Goal: Task Accomplishment & Management: Complete application form

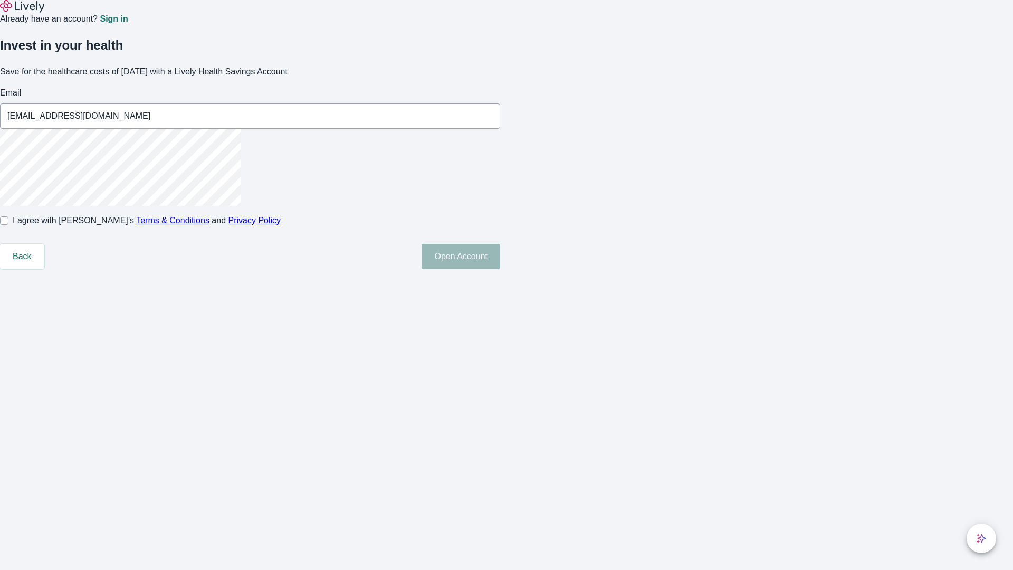
click at [8, 225] on input "I agree with Lively’s Terms & Conditions and Privacy Policy" at bounding box center [4, 220] width 8 height 8
checkbox input "true"
click at [500, 269] on button "Open Account" at bounding box center [461, 256] width 79 height 25
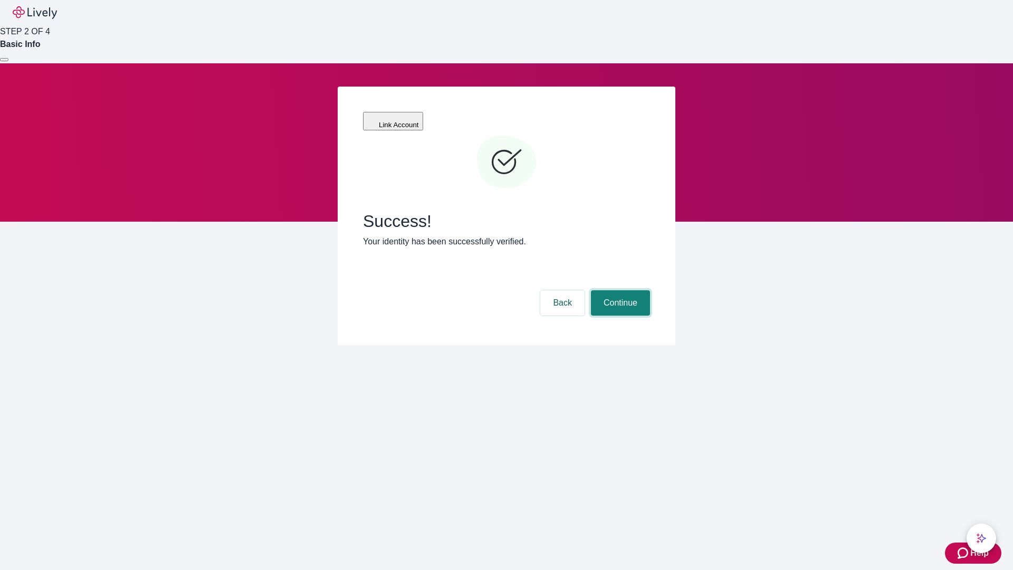
click at [619, 290] on button "Continue" at bounding box center [620, 302] width 59 height 25
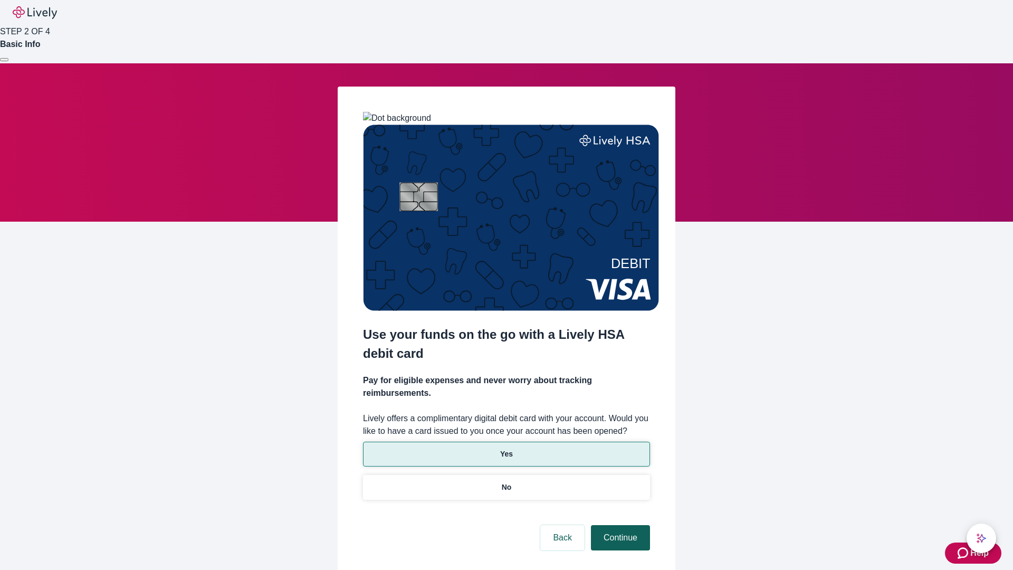
click at [506, 449] on p "Yes" at bounding box center [506, 454] width 13 height 11
click at [619, 525] on button "Continue" at bounding box center [620, 537] width 59 height 25
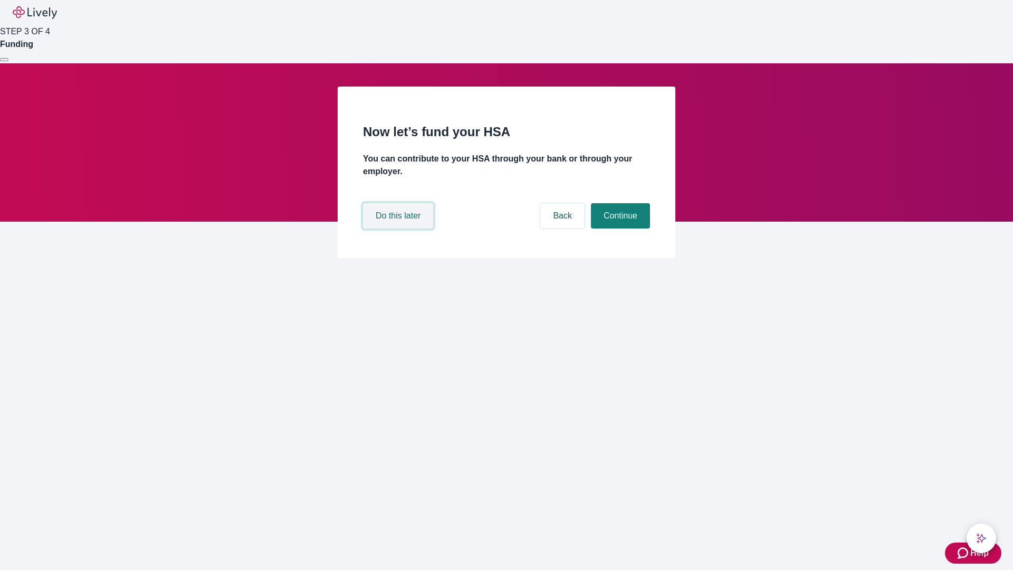
click at [400, 229] on button "Do this later" at bounding box center [398, 215] width 70 height 25
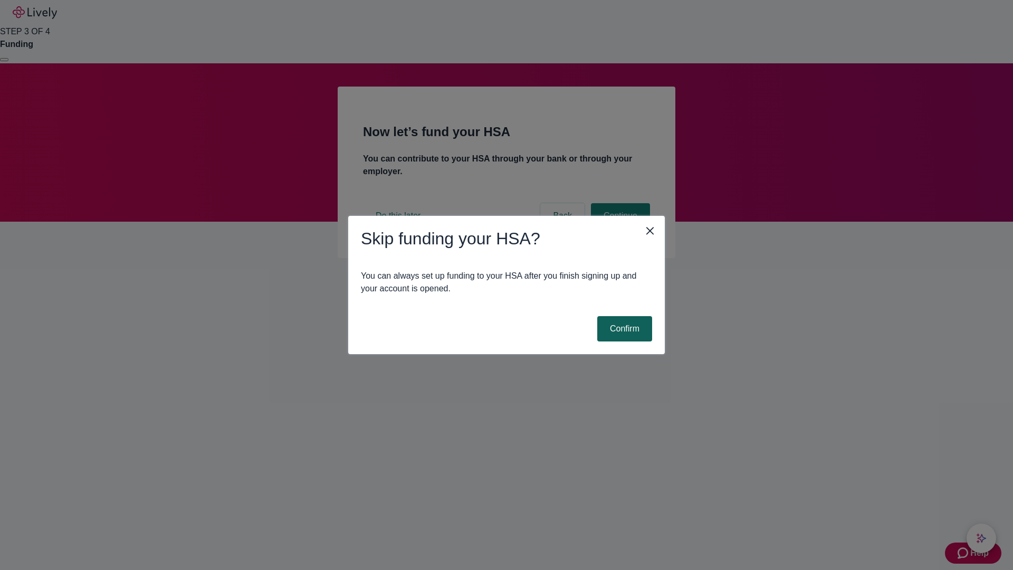
click at [623, 329] on button "Confirm" at bounding box center [624, 328] width 55 height 25
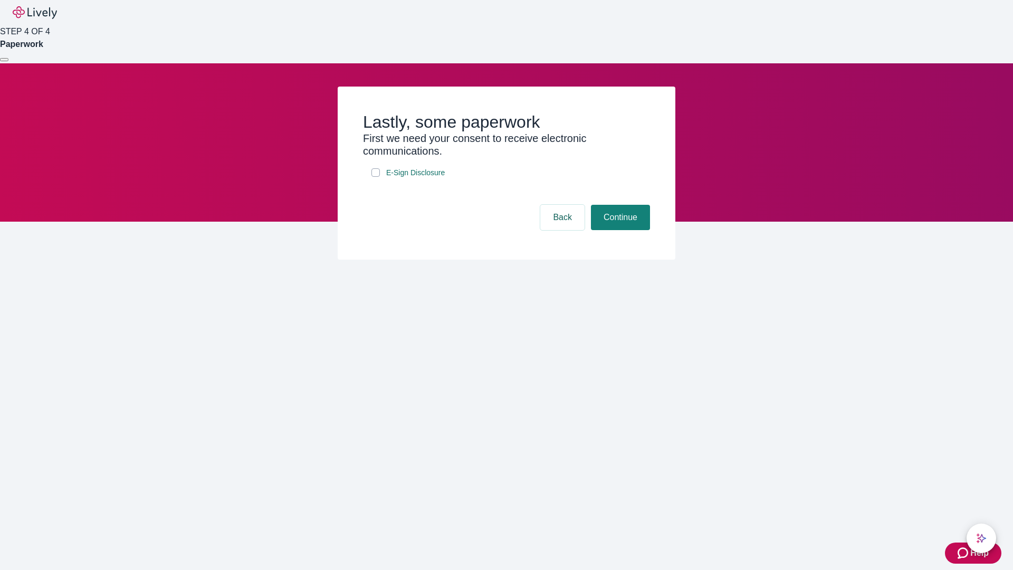
click at [376, 177] on input "E-Sign Disclosure" at bounding box center [376, 172] width 8 height 8
checkbox input "true"
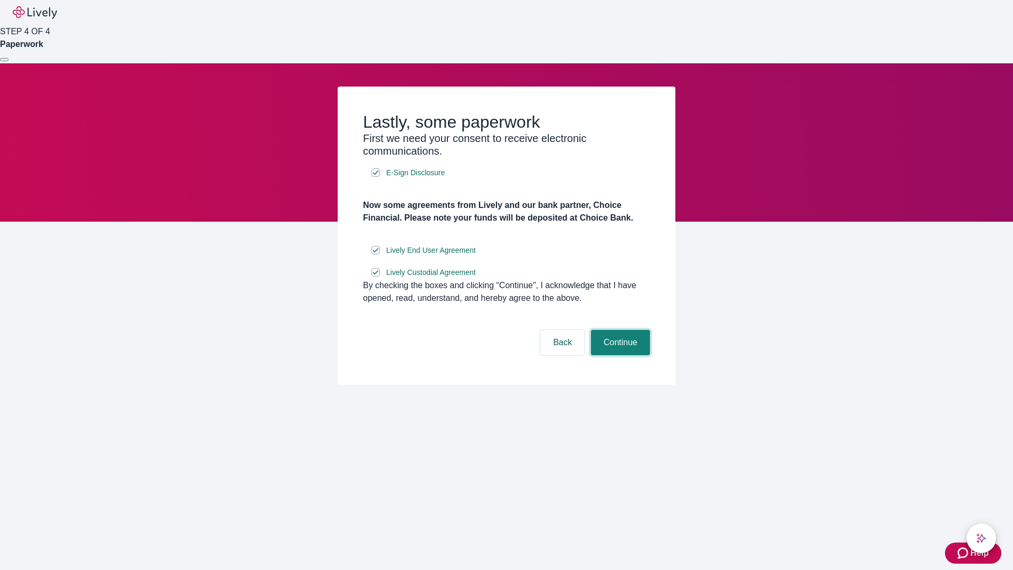
click at [619, 355] on button "Continue" at bounding box center [620, 342] width 59 height 25
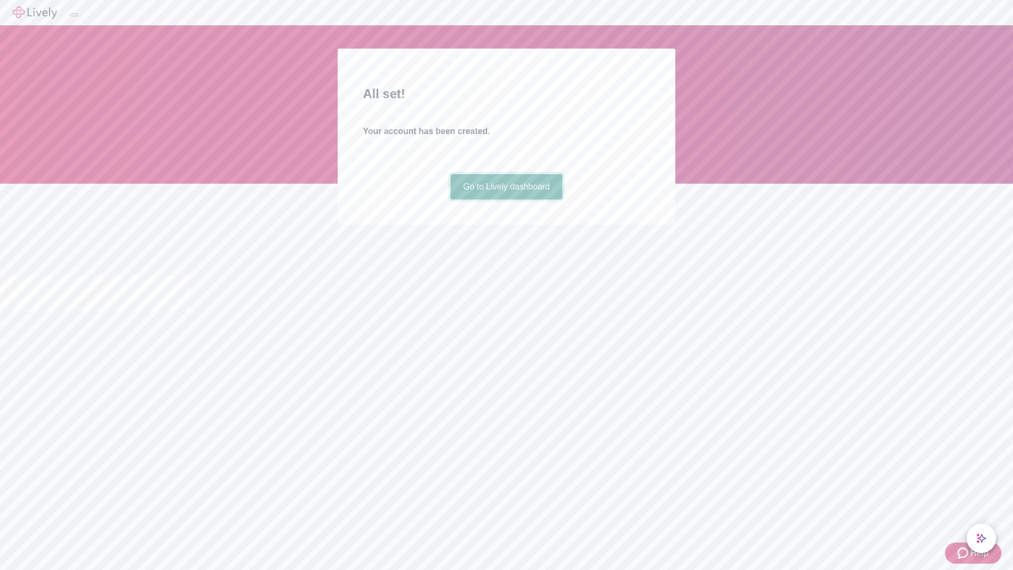
click at [506, 200] on link "Go to Lively dashboard" at bounding box center [507, 186] width 112 height 25
